Goal: Register for event/course

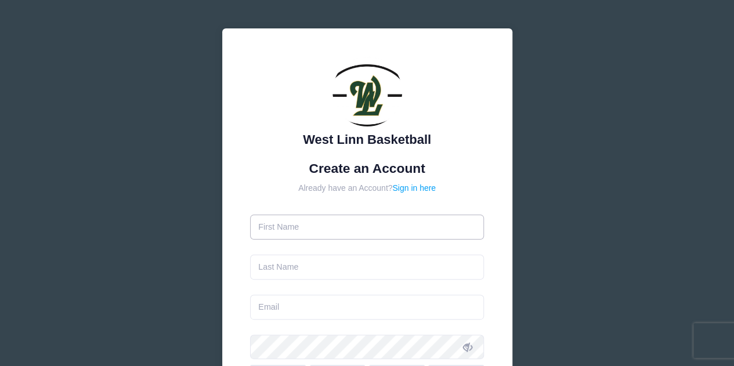
click at [351, 226] on input "text" at bounding box center [367, 227] width 234 height 25
type input "Scott"
type input "[PERSON_NAME]"
type input "[EMAIL_ADDRESS][DOMAIN_NAME]"
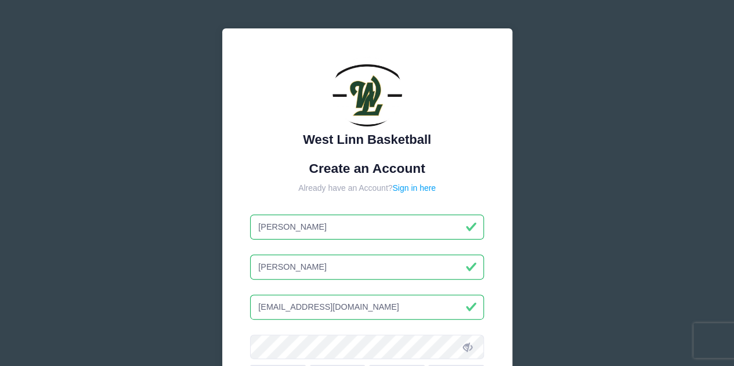
scroll to position [121, 0]
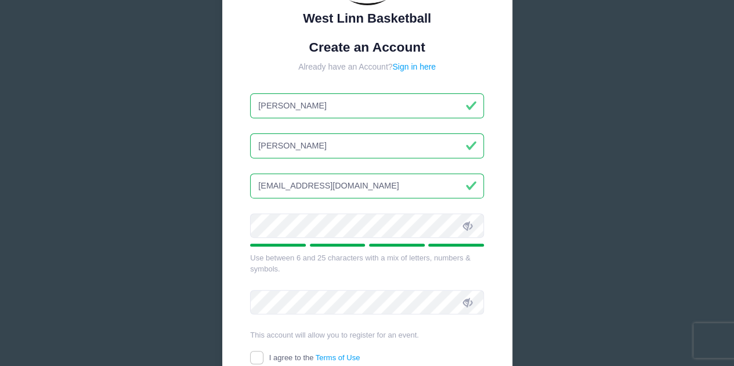
click at [461, 221] on span at bounding box center [468, 226] width 20 height 20
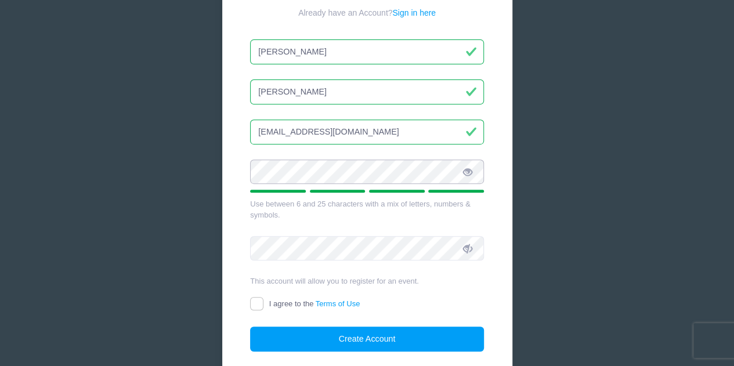
scroll to position [176, 0]
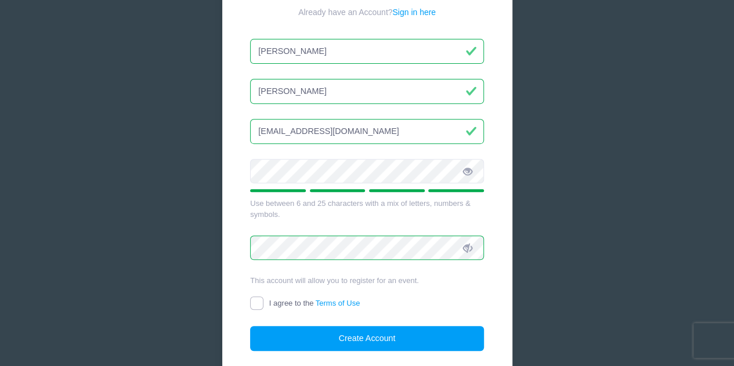
click at [262, 302] on input "I agree to the Terms of Use" at bounding box center [256, 303] width 13 height 13
checkbox input "true"
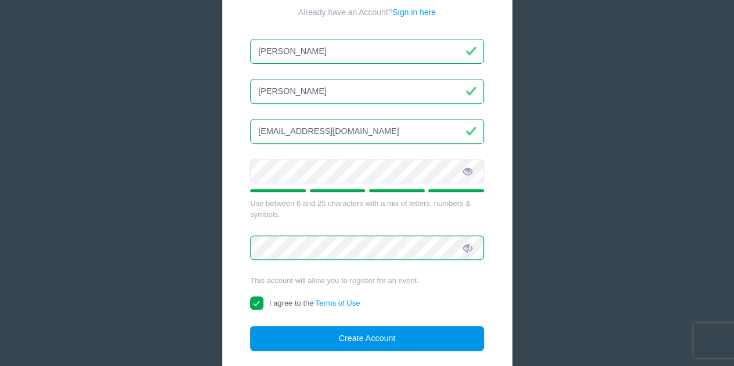
click at [317, 334] on button "Create Account" at bounding box center [367, 338] width 234 height 25
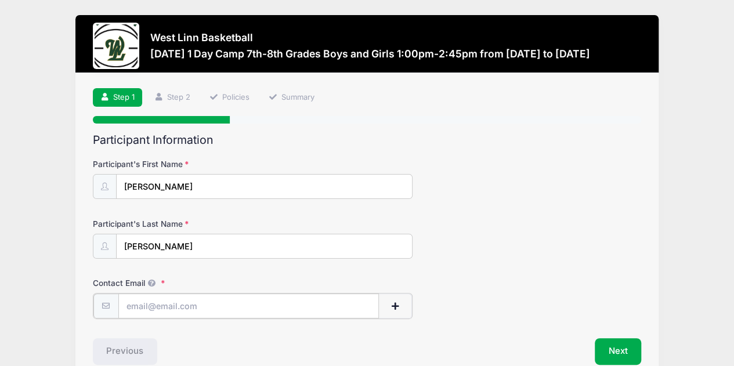
click at [312, 307] on input "Contact Email" at bounding box center [248, 306] width 261 height 25
type input "[EMAIL_ADDRESS][DOMAIN_NAME]"
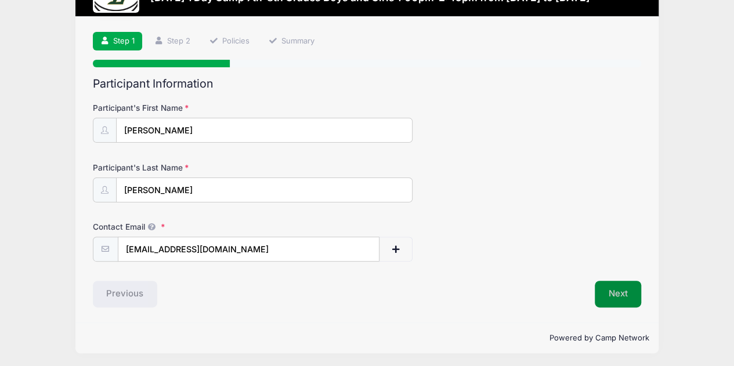
click at [626, 296] on button "Next" at bounding box center [618, 294] width 47 height 27
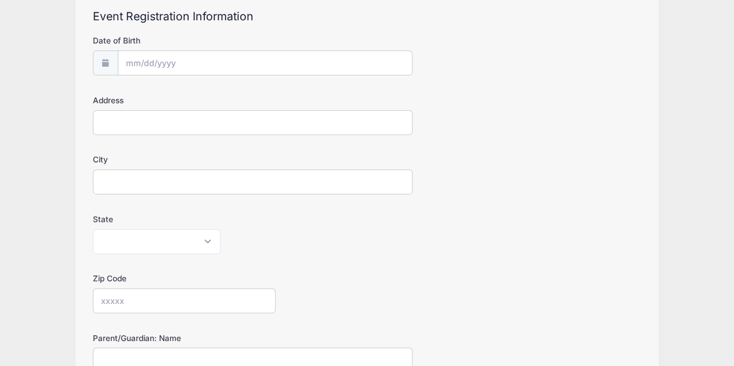
scroll to position [124, 0]
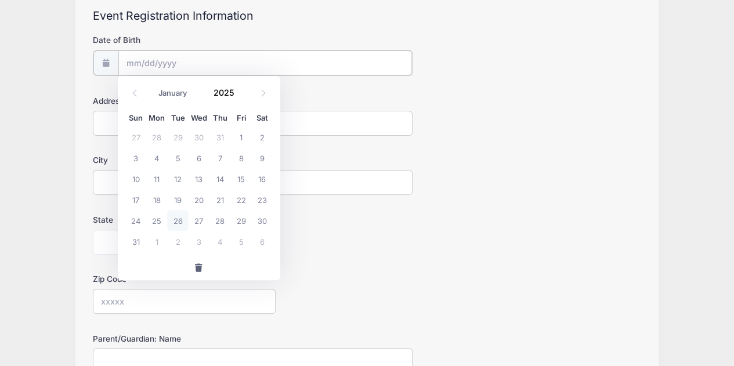
click at [245, 62] on input "Date of Birth" at bounding box center [265, 63] width 294 height 25
click at [136, 91] on icon at bounding box center [135, 93] width 8 height 8
select select "4"
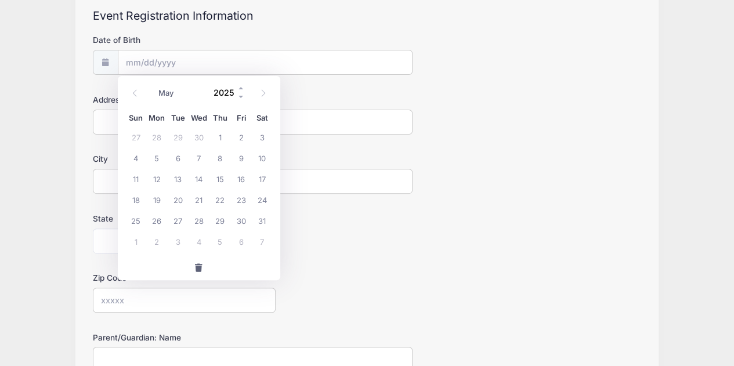
drag, startPoint x: 136, startPoint y: 91, endPoint x: 217, endPoint y: 92, distance: 81.3
click at [217, 92] on div "January February March April May June July August September October November [D…" at bounding box center [199, 91] width 163 height 31
click at [217, 92] on input "2025" at bounding box center [227, 92] width 38 height 17
click at [241, 97] on span at bounding box center [241, 97] width 8 height 9
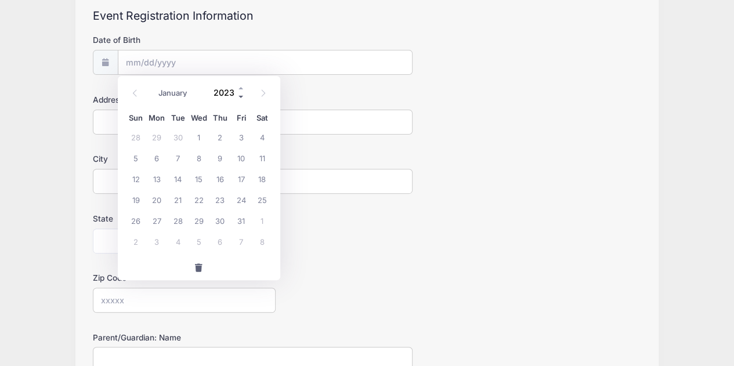
click at [241, 97] on span at bounding box center [241, 97] width 8 height 9
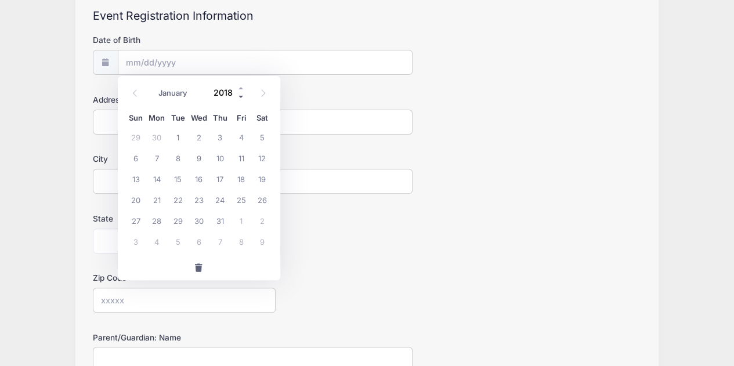
click at [241, 97] on span at bounding box center [241, 97] width 8 height 9
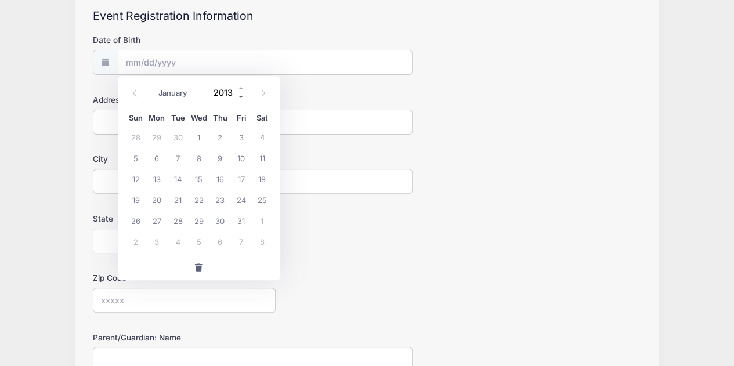
click at [241, 97] on span at bounding box center [241, 97] width 8 height 9
type input "2011"
click at [131, 93] on icon at bounding box center [135, 93] width 8 height 8
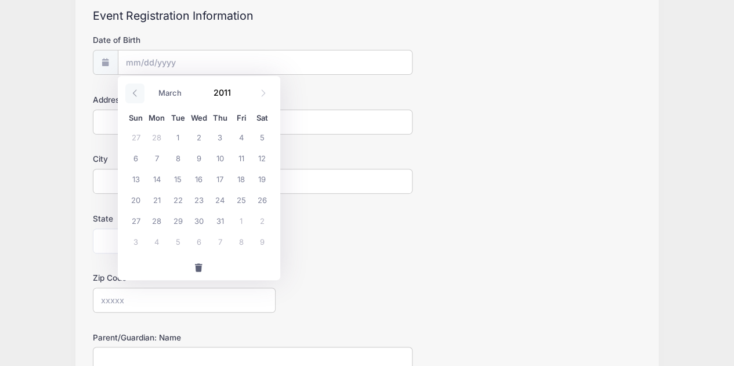
click at [131, 93] on icon at bounding box center [135, 93] width 8 height 8
select select "0"
click at [131, 93] on icon at bounding box center [135, 93] width 8 height 8
type input "2010"
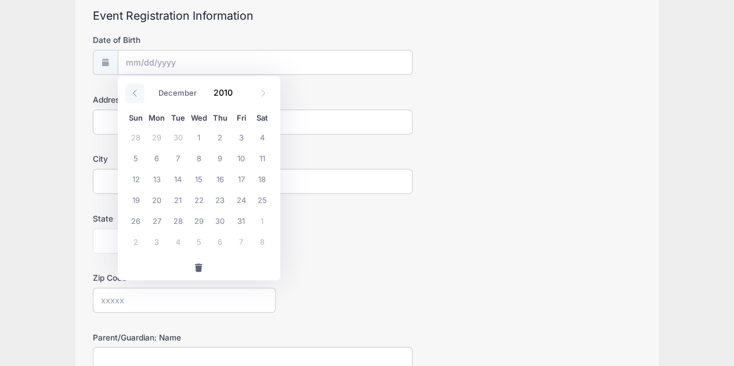
click at [131, 93] on icon at bounding box center [135, 93] width 8 height 8
click at [255, 95] on span at bounding box center [263, 94] width 19 height 20
select select "11"
click at [255, 95] on span at bounding box center [263, 94] width 19 height 20
type input "2011"
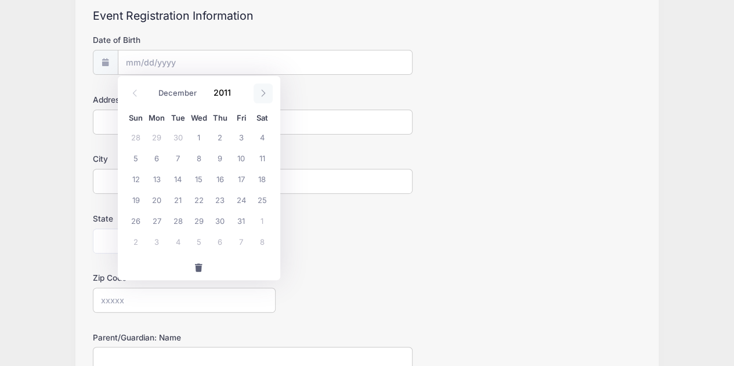
click at [255, 95] on span at bounding box center [263, 94] width 19 height 20
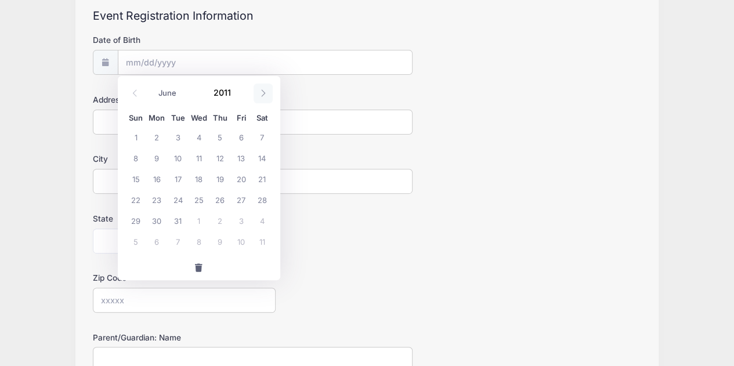
click at [255, 95] on span at bounding box center [263, 94] width 19 height 20
select select "9"
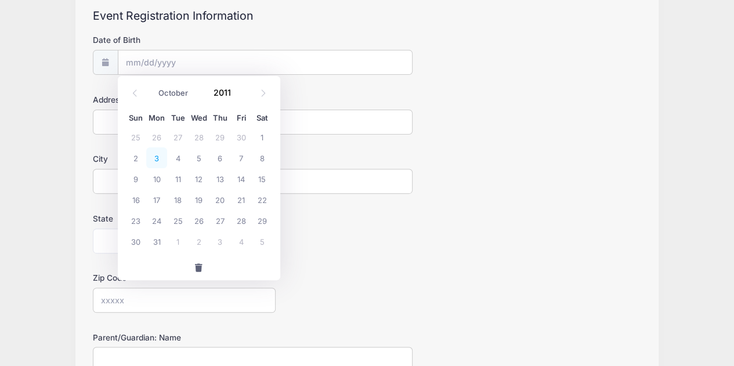
click at [160, 155] on span "3" at bounding box center [156, 157] width 21 height 21
type input "[DATE]"
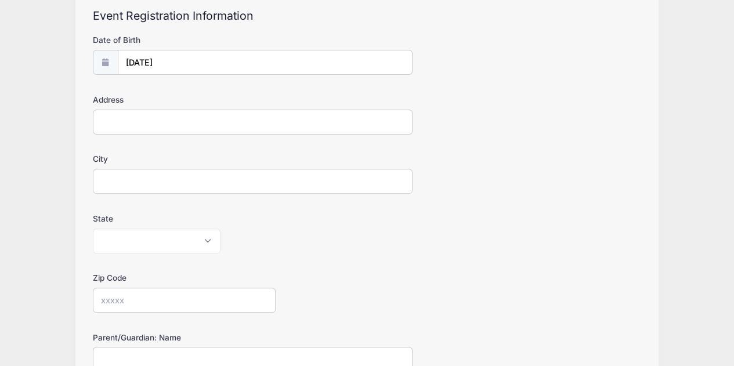
click at [160, 120] on input "Address" at bounding box center [253, 122] width 320 height 25
type input "6320 Haverhill Ct"
type input "West Linn"
select select "OR"
type input "97068"
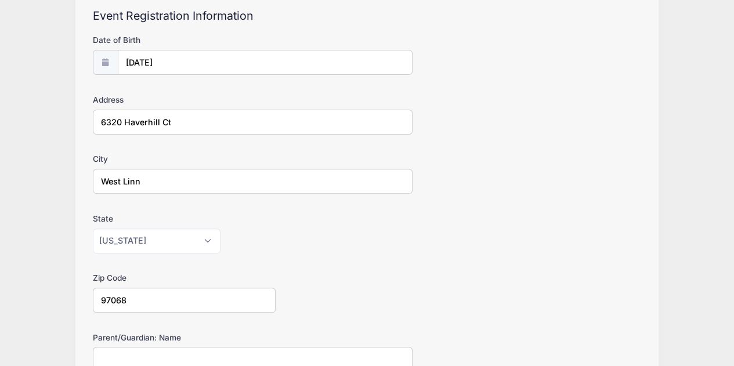
type input "[PHONE_NUMBER]"
type input "[EMAIL_ADDRESS][DOMAIN_NAME]"
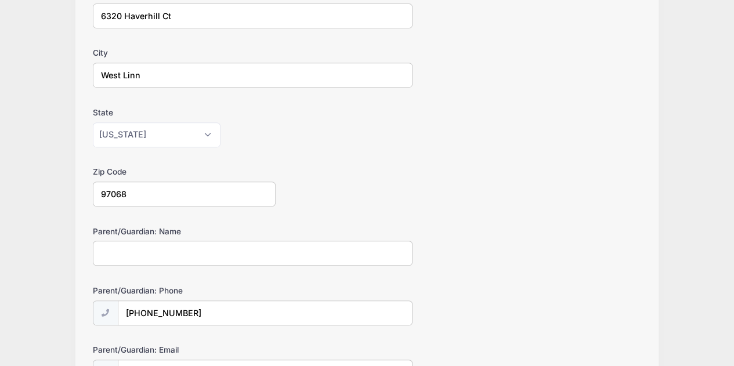
scroll to position [253, 0]
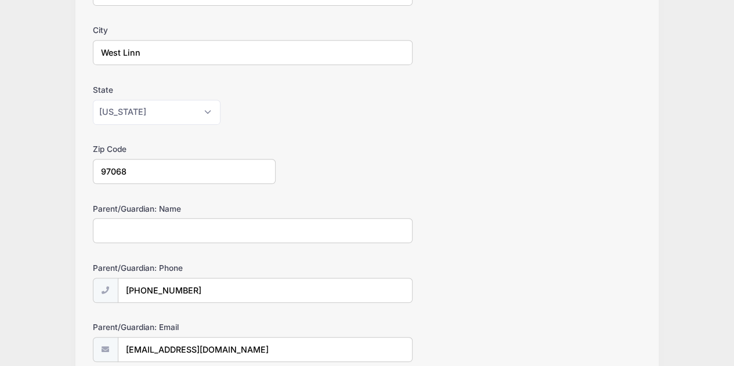
click at [263, 224] on input "Parent/Guardian: Name" at bounding box center [253, 230] width 320 height 25
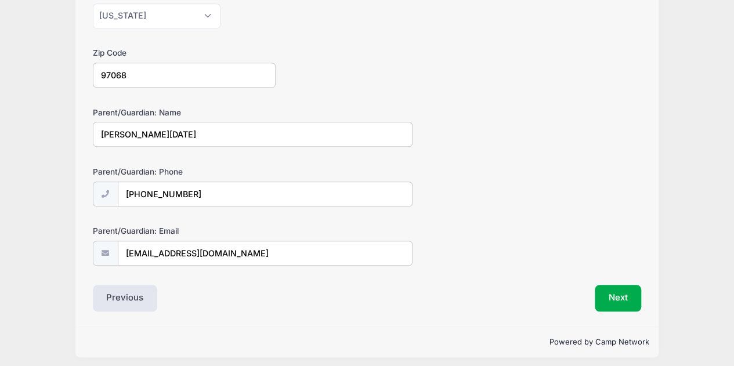
scroll to position [352, 0]
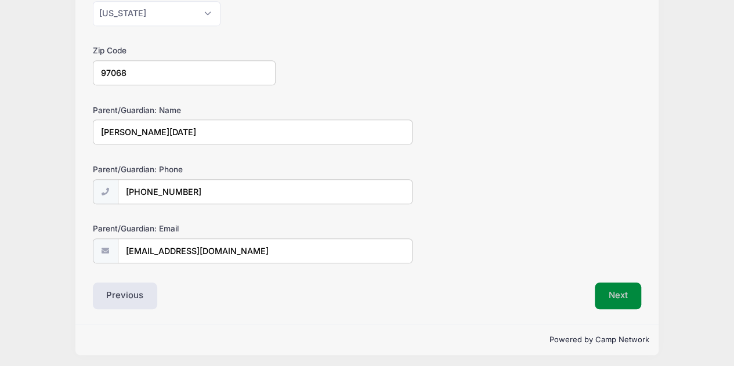
type input "[PERSON_NAME][DATE]"
click at [603, 283] on button "Next" at bounding box center [618, 296] width 47 height 27
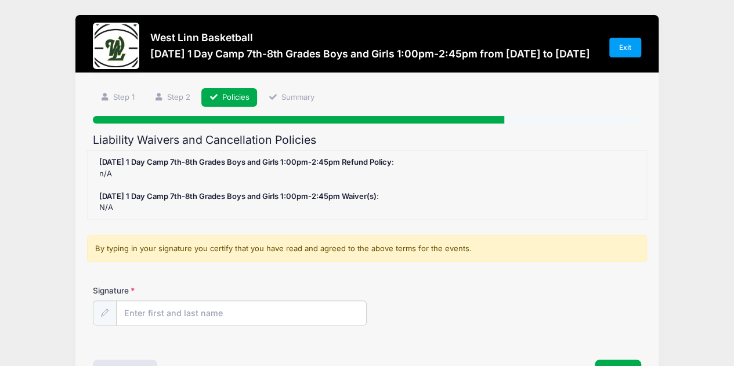
scroll to position [75, 0]
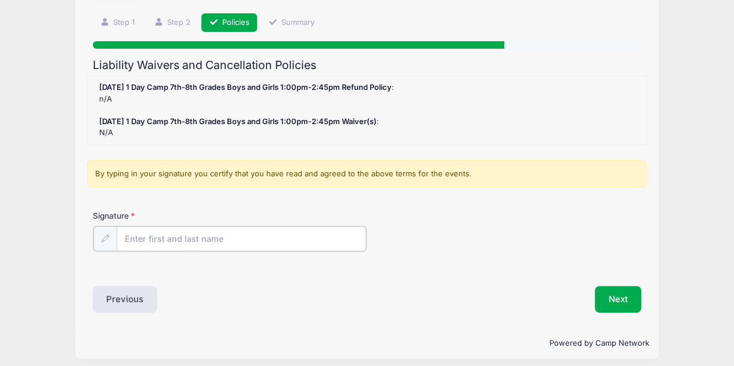
click at [274, 234] on input "Signature" at bounding box center [242, 238] width 250 height 25
type input "[PERSON_NAME][DATE]"
click at [273, 218] on div "Signature [PERSON_NAME][DATE]" at bounding box center [367, 230] width 549 height 41
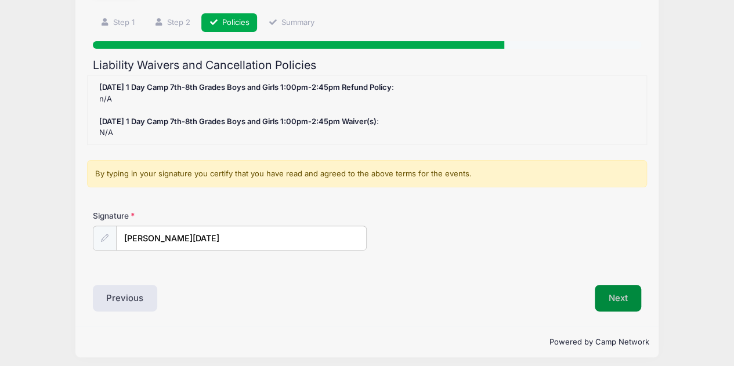
click at [607, 287] on button "Next" at bounding box center [618, 298] width 47 height 27
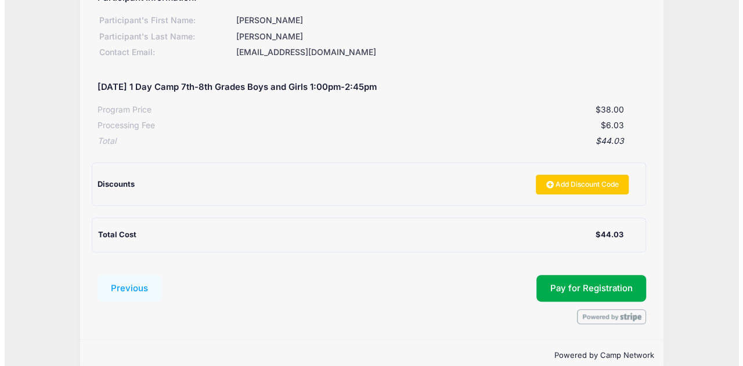
scroll to position [167, 0]
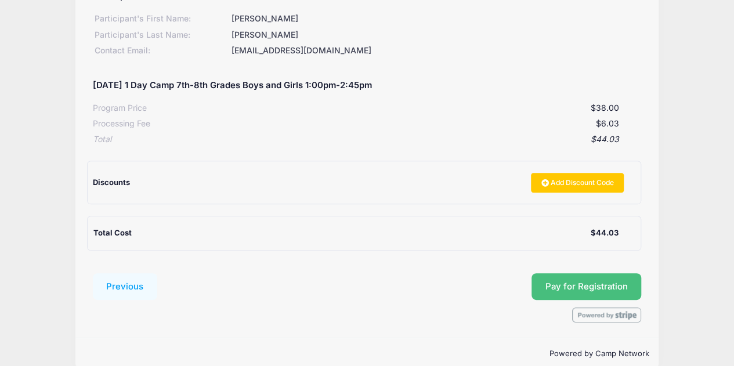
click at [563, 283] on span "Pay for Registration" at bounding box center [587, 287] width 82 height 10
